Goal: Information Seeking & Learning: Learn about a topic

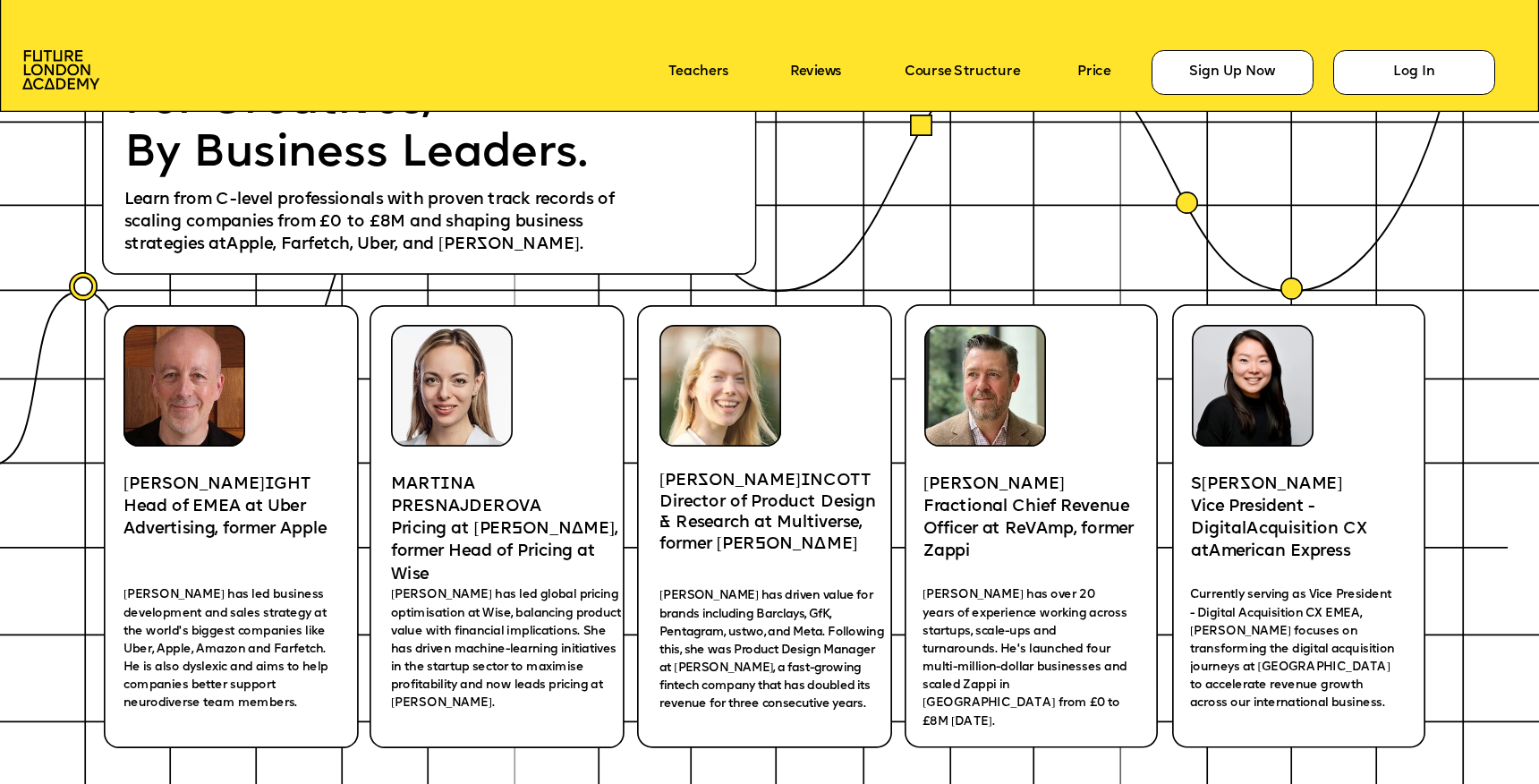
scroll to position [3119, 0]
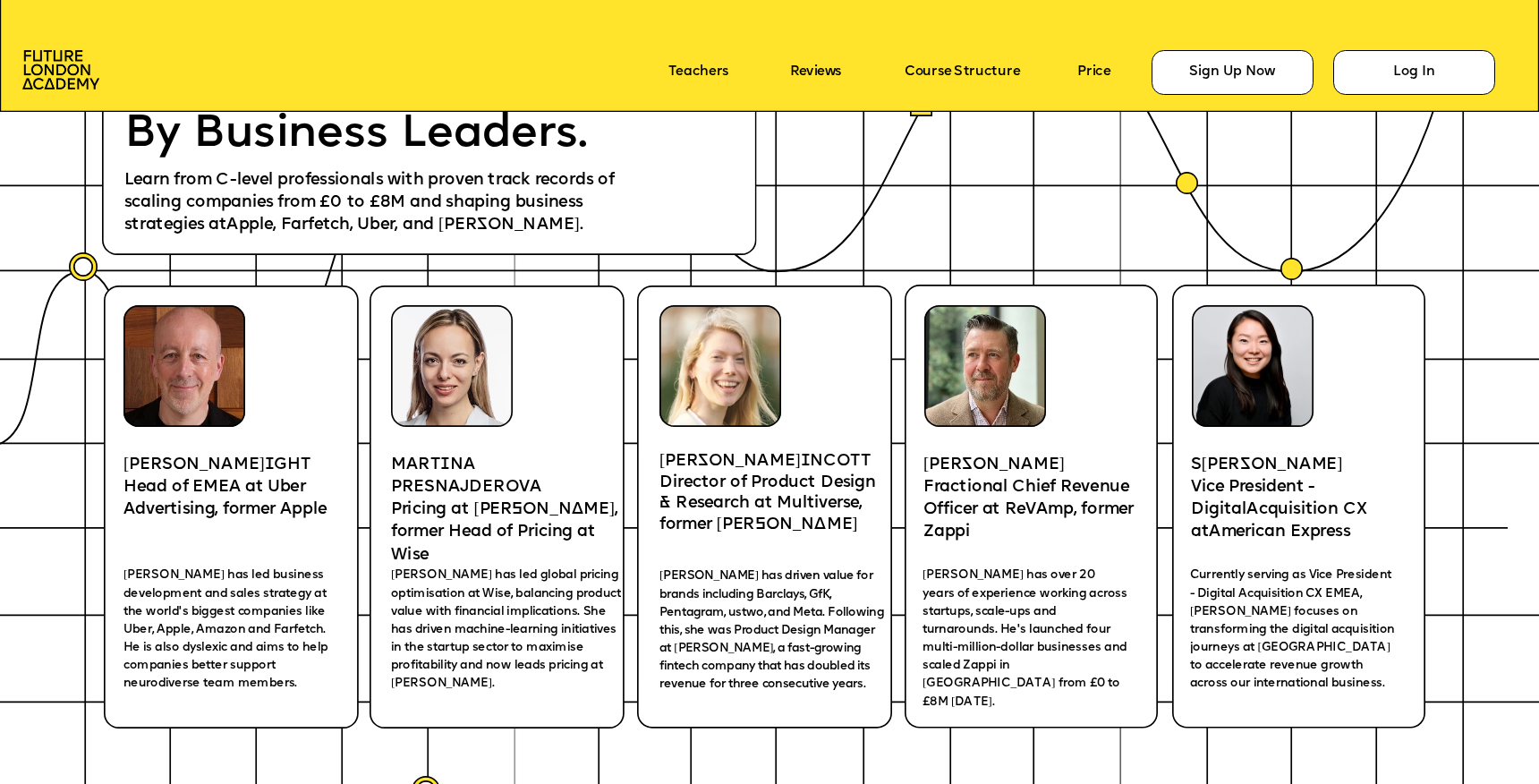
click at [213, 453] on icon at bounding box center [232, 507] width 256 height 444
click at [273, 462] on span "GHT" at bounding box center [292, 464] width 37 height 16
drag, startPoint x: 529, startPoint y: 495, endPoint x: 395, endPoint y: 465, distance: 137.3
click at [395, 465] on p "MART I NA PRESNAJDEROVA" at bounding box center [504, 476] width 227 height 45
copy p "MART I NA PRESNAJDEROVA"
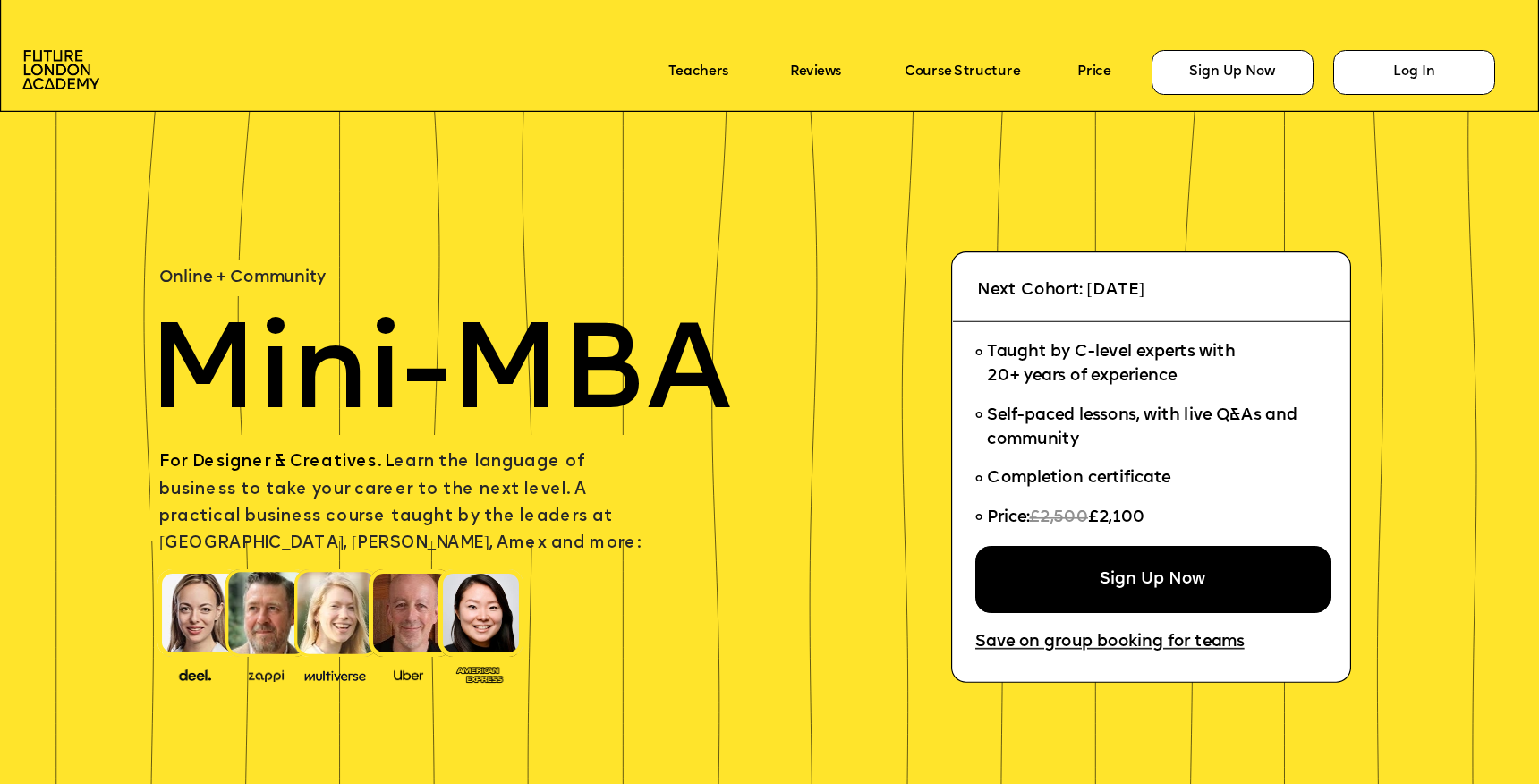
scroll to position [3119, 0]
